Goal: Information Seeking & Learning: Learn about a topic

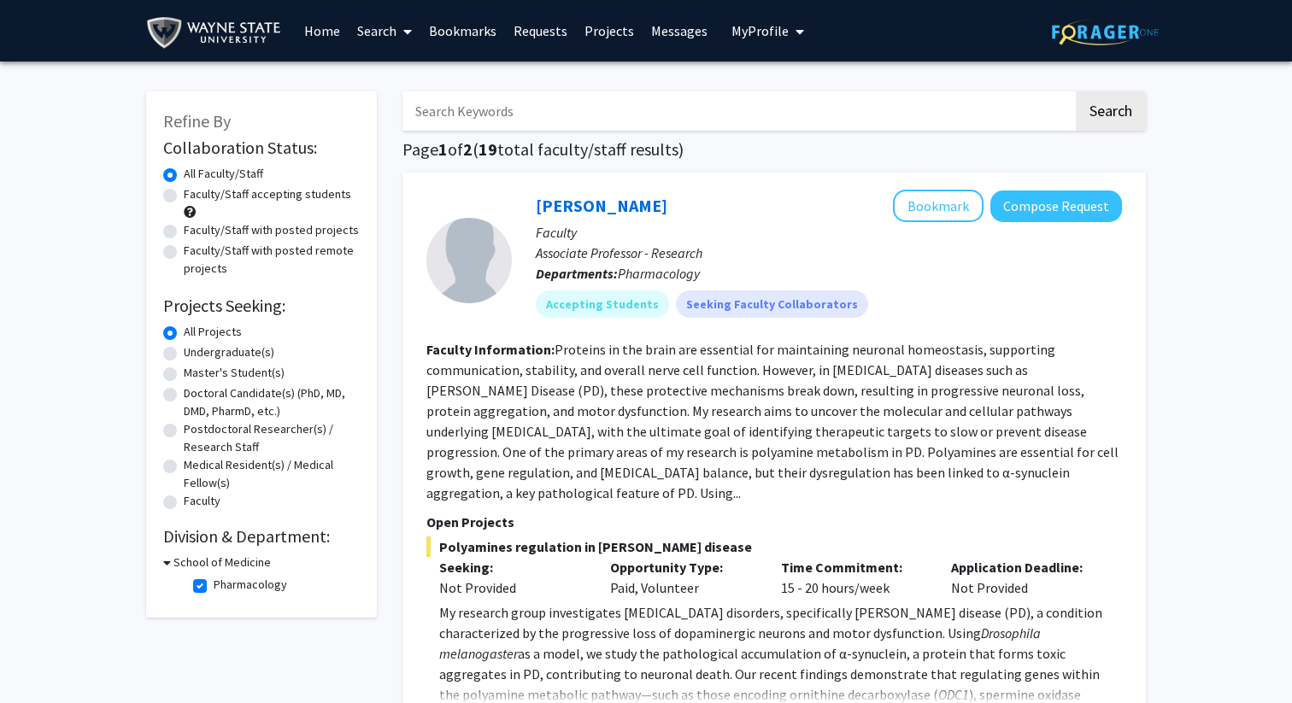
click at [622, 38] on link "Projects" at bounding box center [609, 31] width 67 height 60
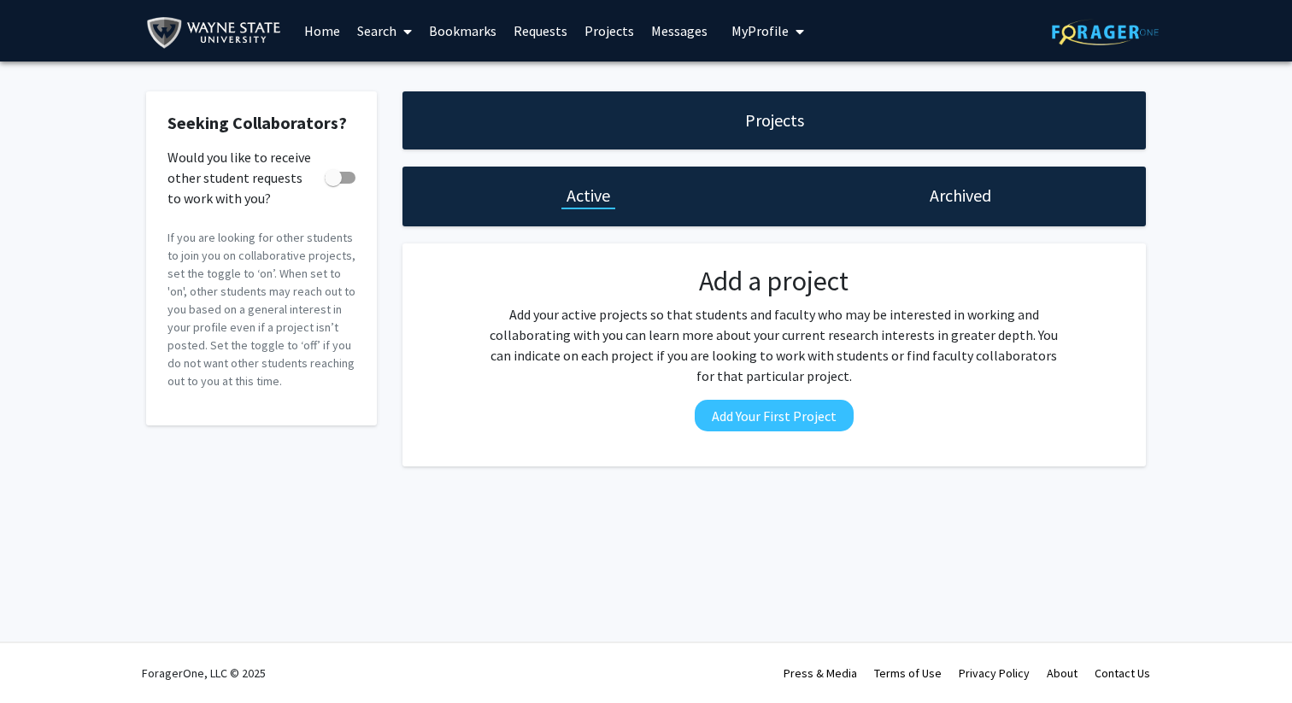
click at [375, 35] on link "Search" at bounding box center [385, 31] width 72 height 60
click at [420, 79] on span "Faculty/Staff" at bounding box center [412, 79] width 126 height 34
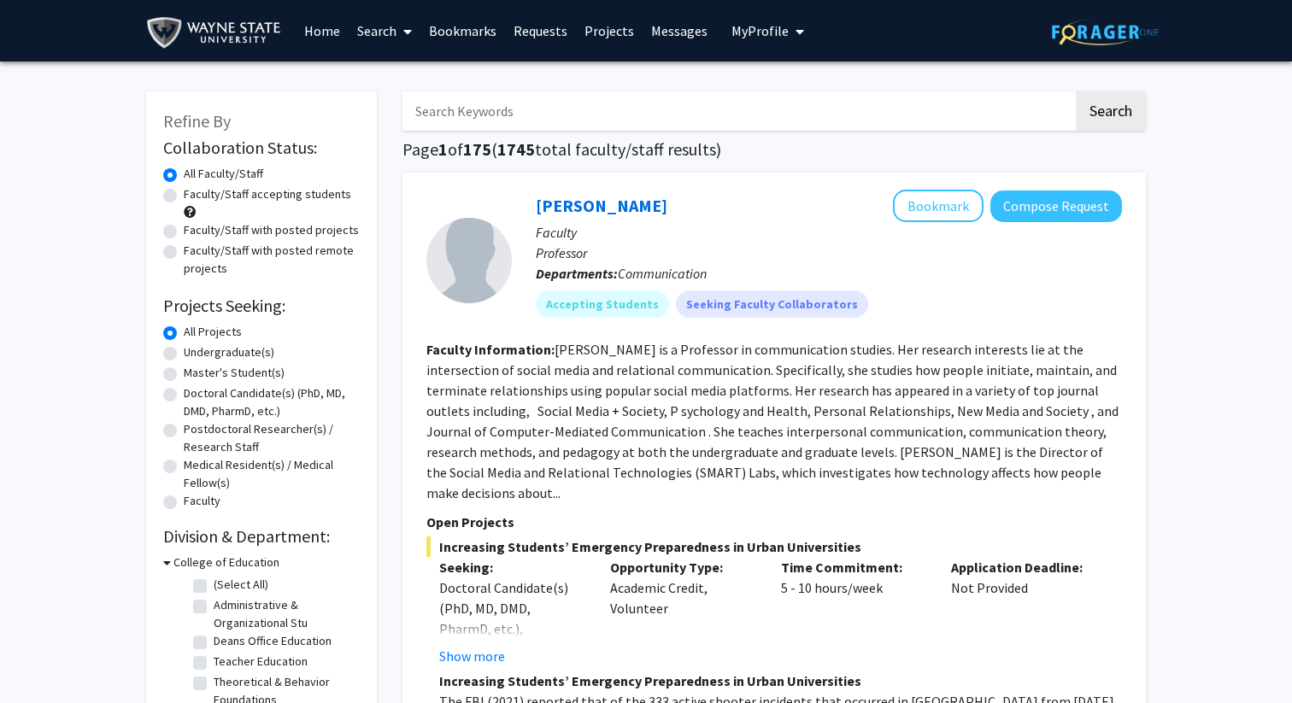
click at [305, 193] on label "Faculty/Staff accepting students" at bounding box center [267, 194] width 167 height 18
click at [195, 193] on input "Faculty/Staff accepting students" at bounding box center [189, 190] width 11 height 11
radio input "true"
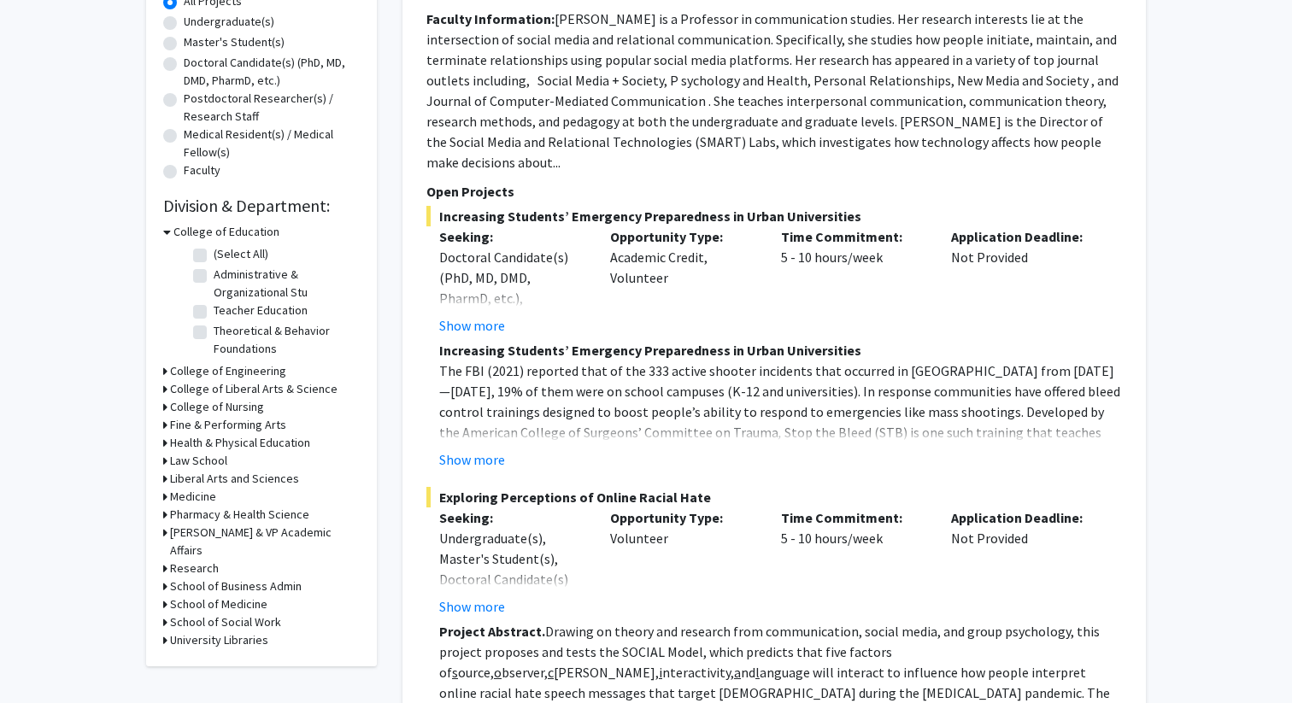
scroll to position [330, 0]
click at [491, 450] on button "Show more" at bounding box center [472, 460] width 66 height 21
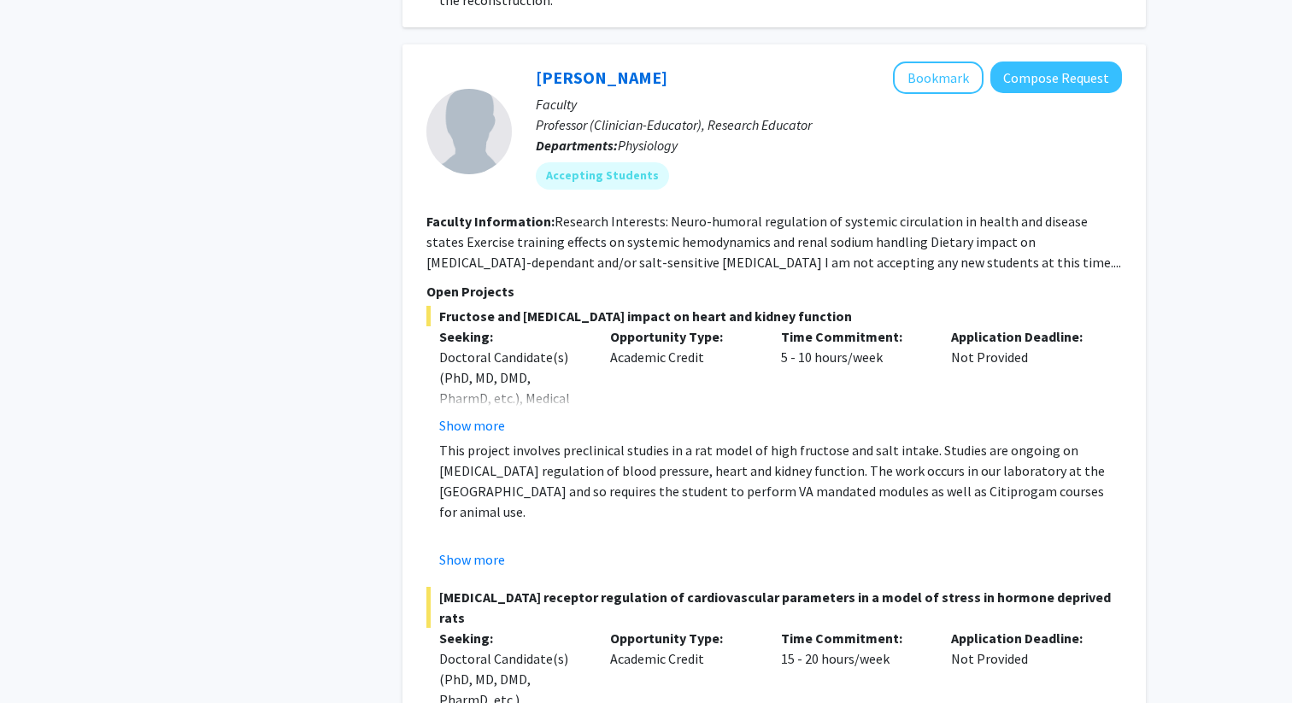
scroll to position [4801, 0]
